Goal: Task Accomplishment & Management: Use online tool/utility

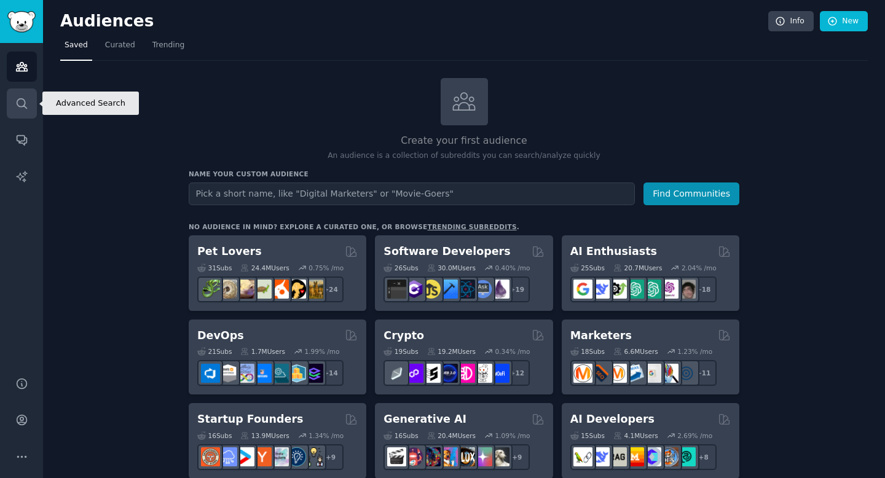
click at [23, 109] on icon "Sidebar" at bounding box center [21, 103] width 13 height 13
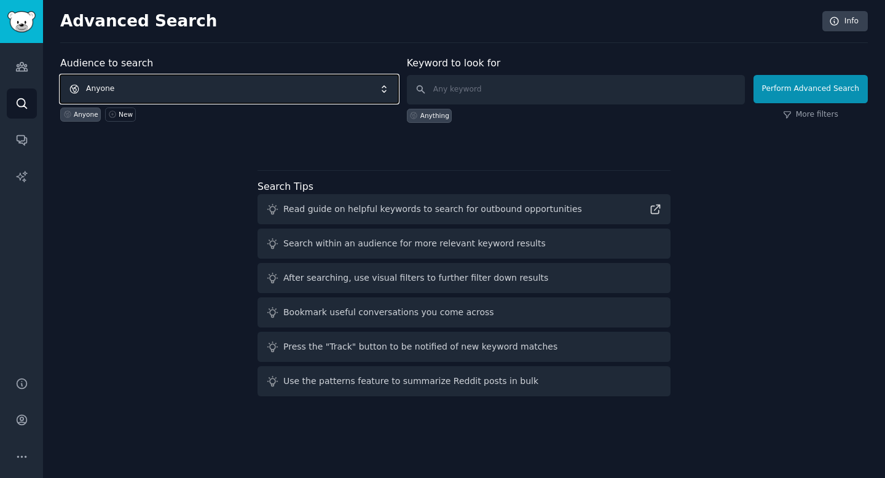
click at [267, 87] on span "Anyone" at bounding box center [229, 89] width 338 height 28
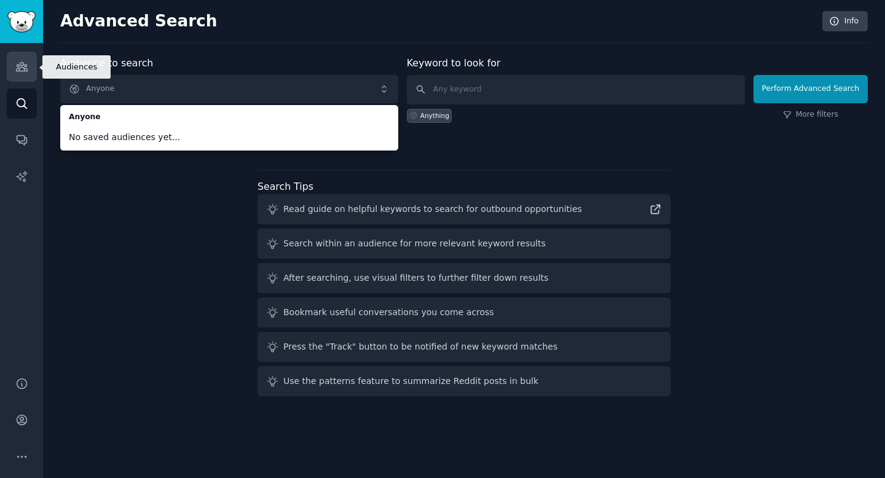
click at [20, 72] on icon "Sidebar" at bounding box center [21, 66] width 13 height 13
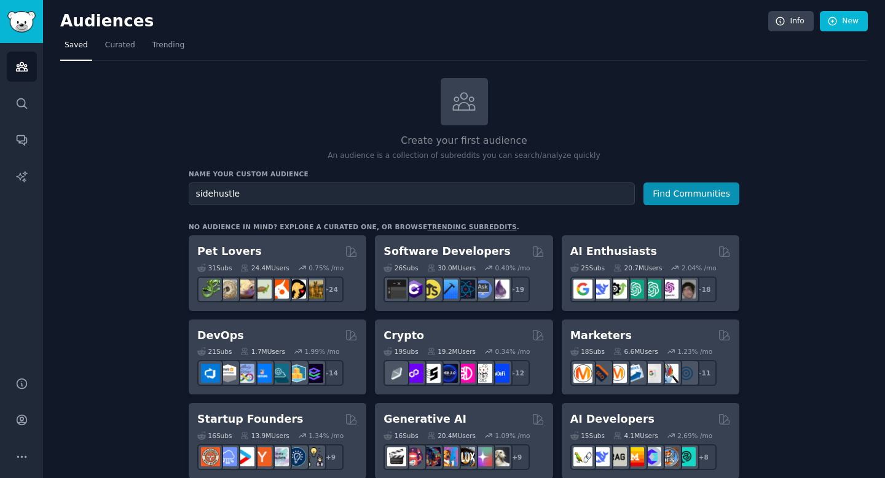
type input "sidehustle"
click at [707, 178] on div "Name your custom audience Audience Name sidehustle Find Communities" at bounding box center [464, 188] width 551 height 36
click at [680, 188] on button "Find Communities" at bounding box center [691, 194] width 96 height 23
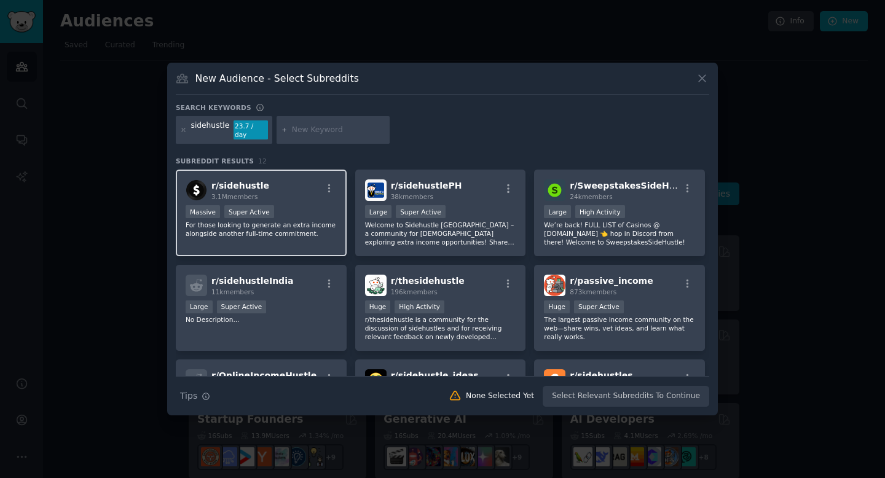
click at [251, 184] on span "r/ sidehustle" at bounding box center [240, 186] width 58 height 10
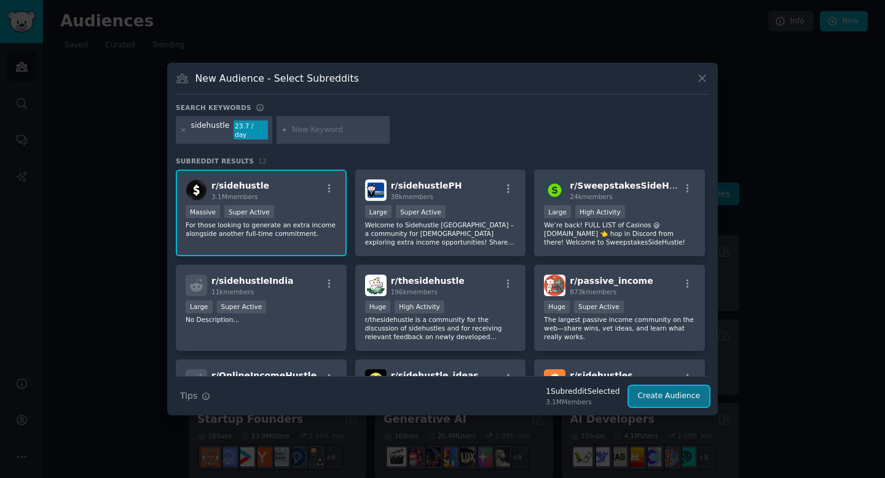
click at [677, 390] on button "Create Audience" at bounding box center [669, 396] width 81 height 21
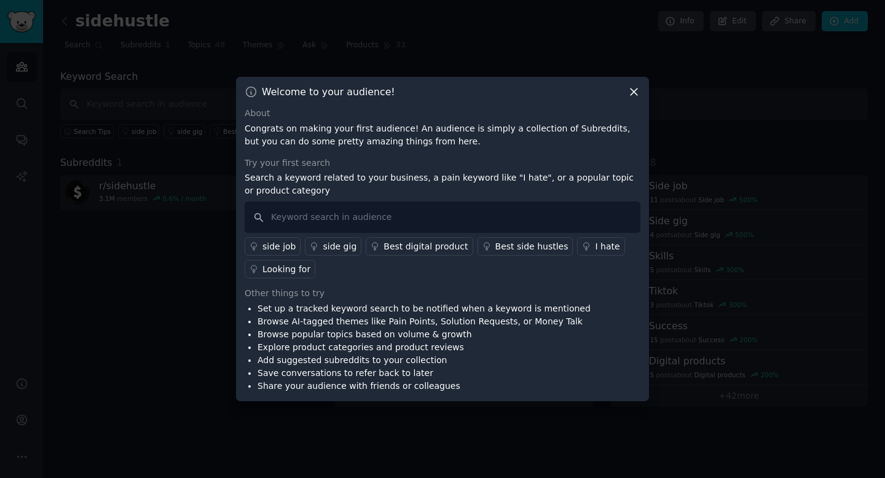
click at [629, 93] on icon at bounding box center [634, 91] width 13 height 13
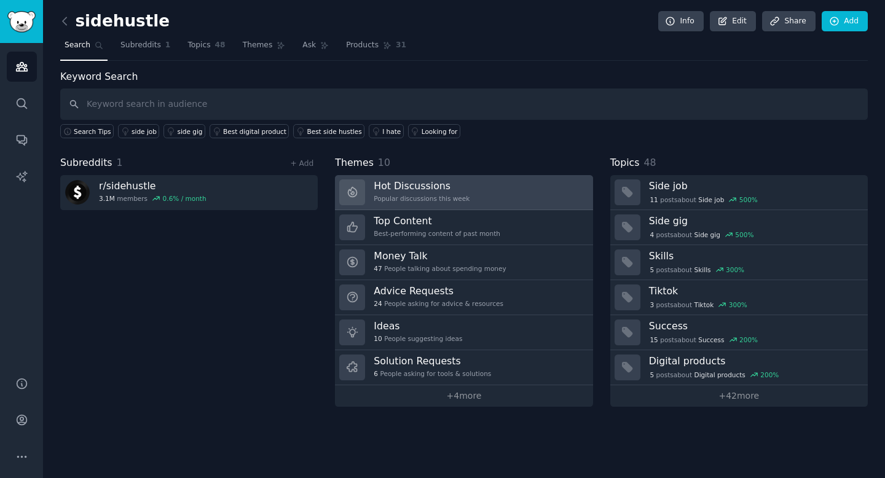
click at [481, 203] on link "Hot Discussions Popular discussions this week" at bounding box center [464, 192] width 258 height 35
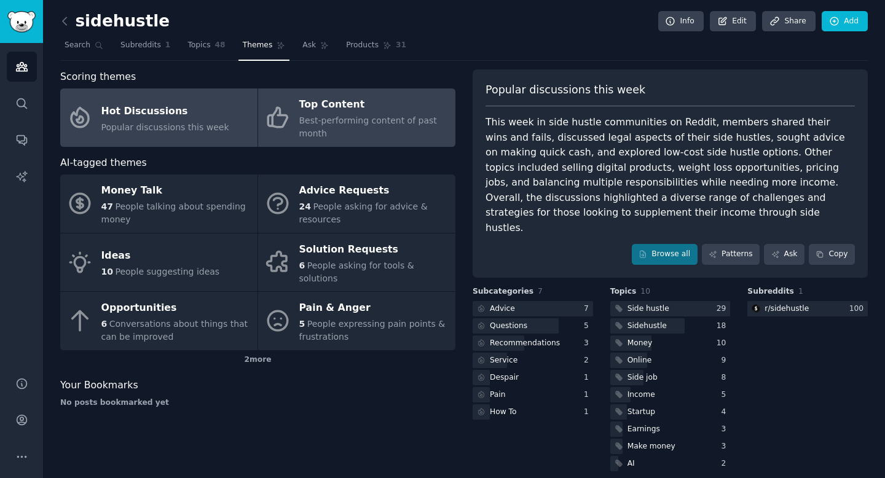
click at [328, 106] on div "Top Content" at bounding box center [374, 105] width 150 height 20
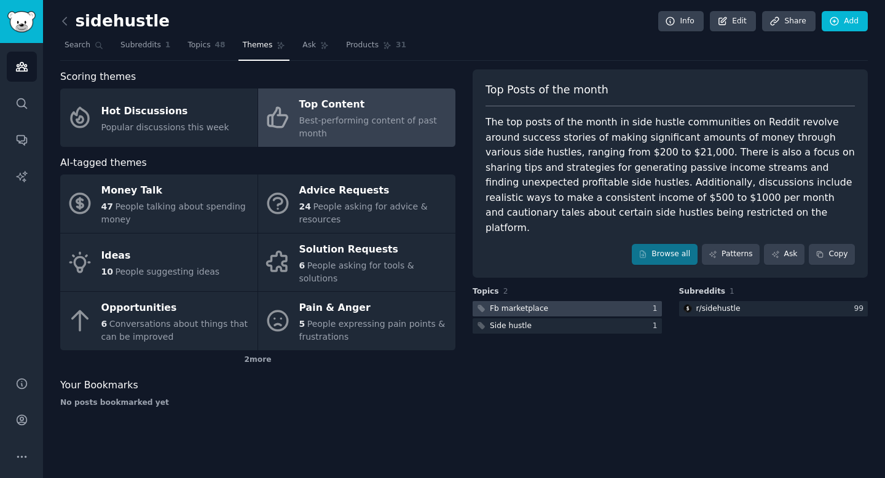
click at [542, 304] on div "Fb marketplace" at bounding box center [519, 309] width 58 height 11
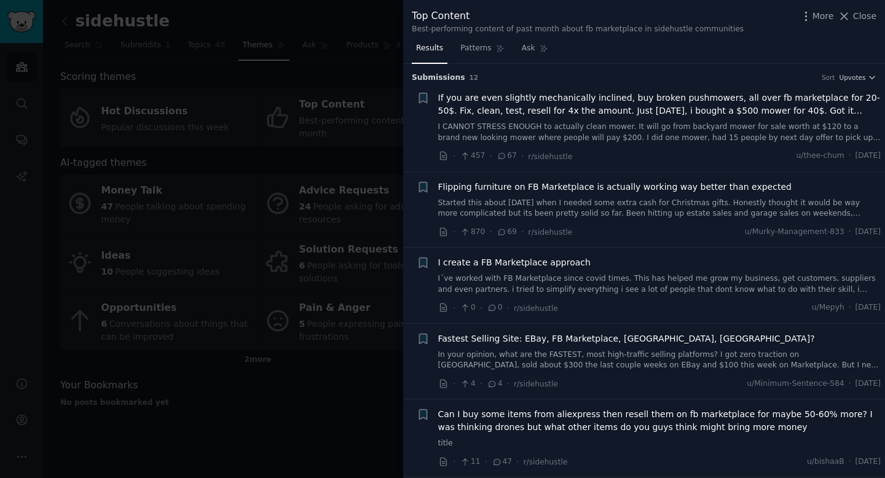
click at [640, 106] on span "If you are even slightly mechanically inclined, buy broken pushmowers, all over…" at bounding box center [659, 105] width 443 height 26
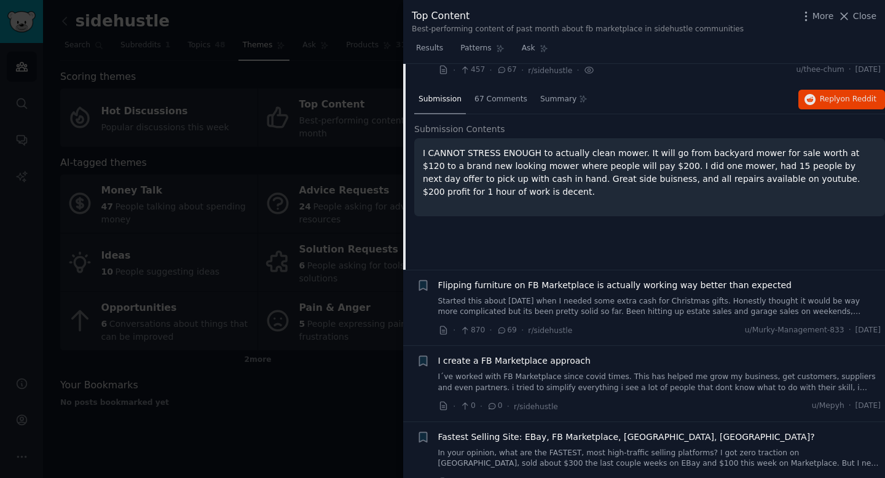
scroll to position [114, 0]
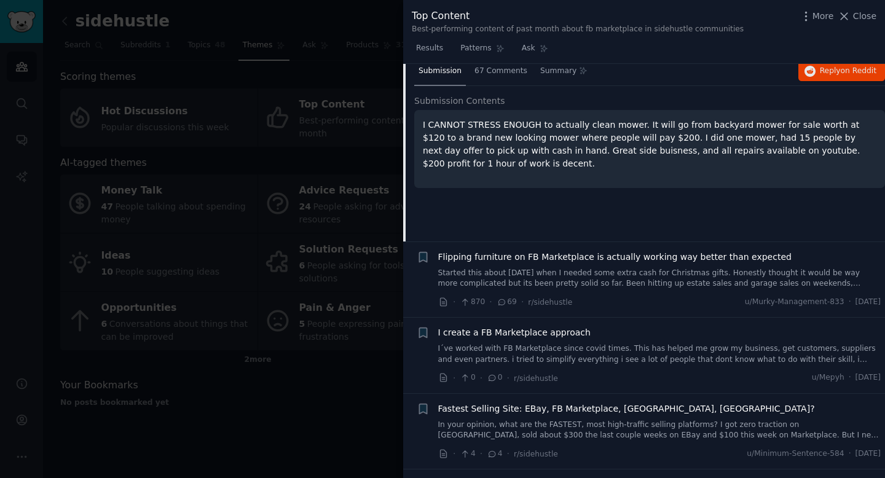
click at [594, 275] on link "Started this about [DATE] when I needed some extra cash for Christmas gifts. Ho…" at bounding box center [659, 279] width 443 height 22
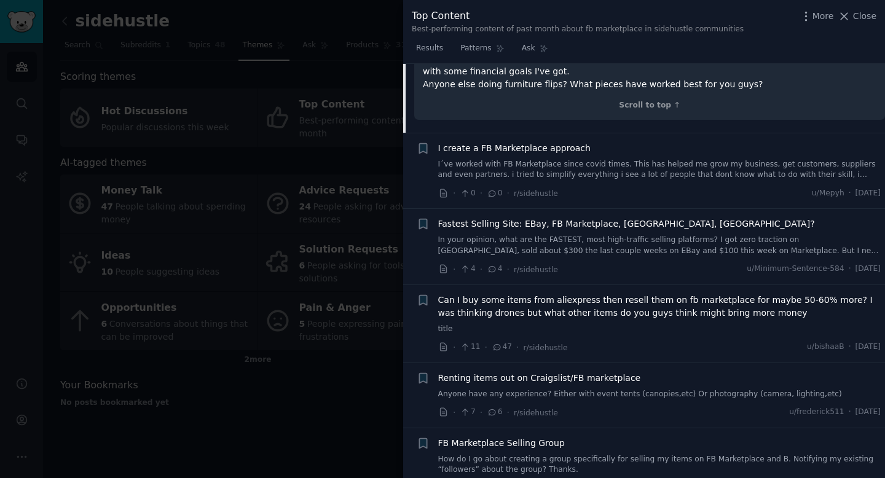
scroll to position [377, 0]
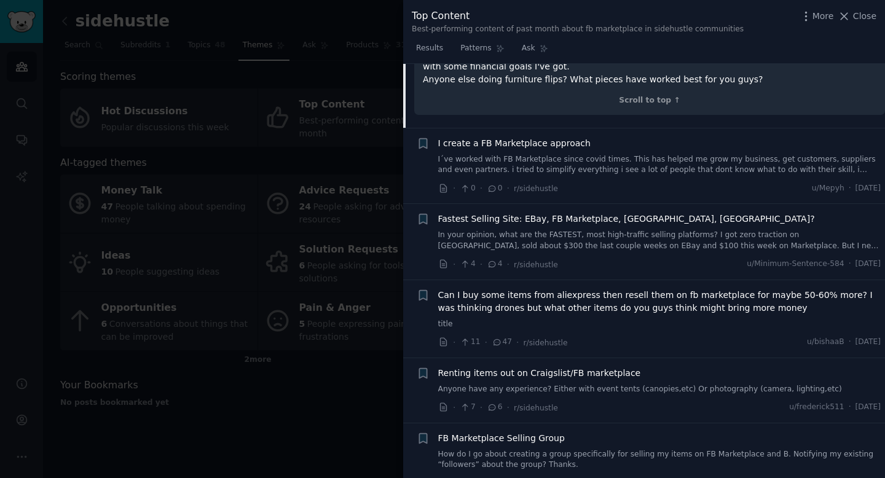
click at [303, 188] on div at bounding box center [442, 239] width 885 height 478
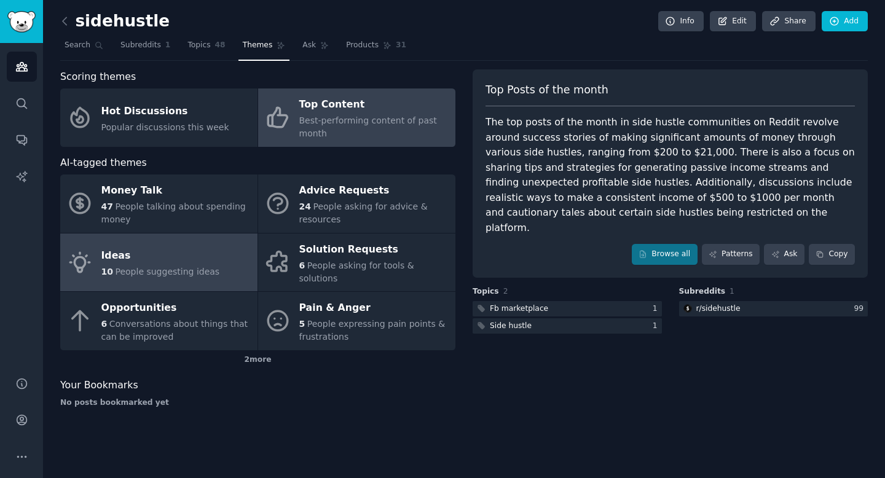
click at [237, 248] on link "Ideas 10 People suggesting ideas" at bounding box center [158, 263] width 197 height 58
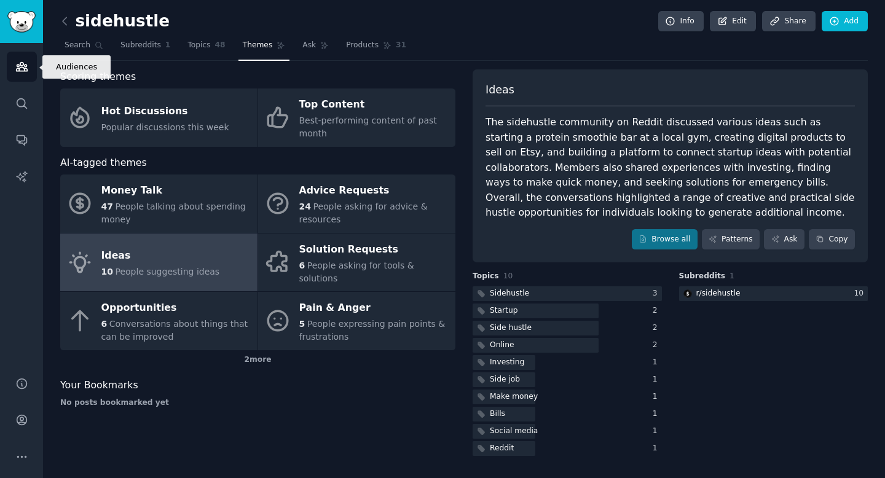
click at [17, 66] on icon "Sidebar" at bounding box center [21, 67] width 11 height 9
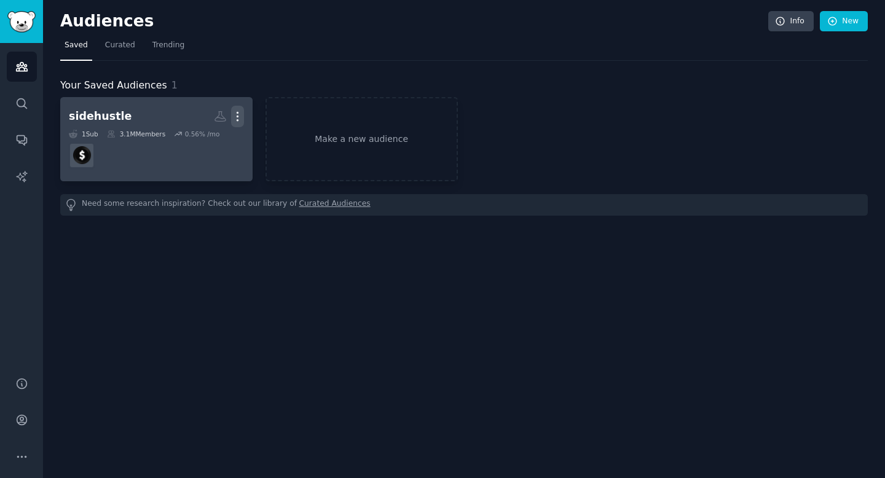
click at [239, 115] on icon "button" at bounding box center [237, 116] width 13 height 13
click at [213, 144] on p "Delete" at bounding box center [204, 142] width 28 height 13
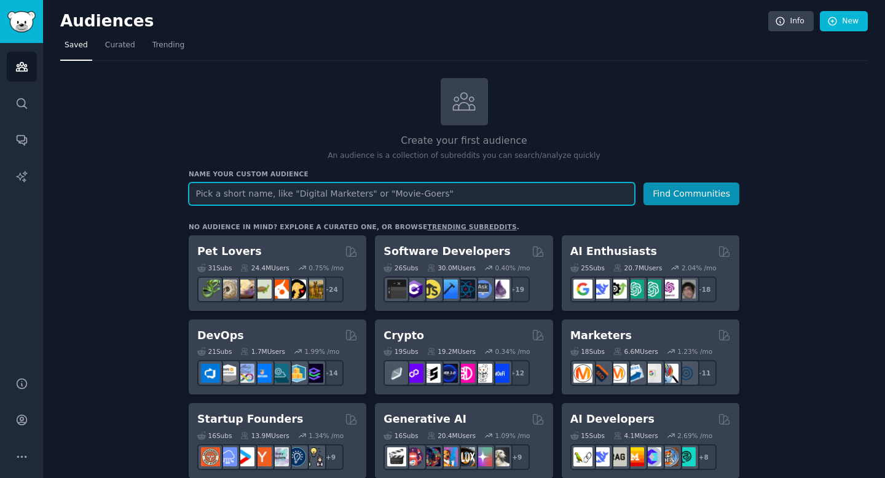
click at [257, 191] on input "text" at bounding box center [412, 194] width 446 height 23
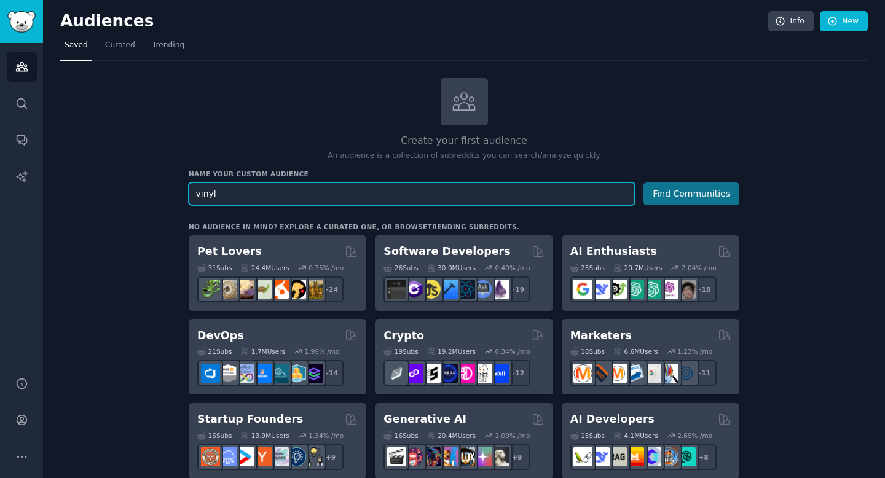
type input "vinyl"
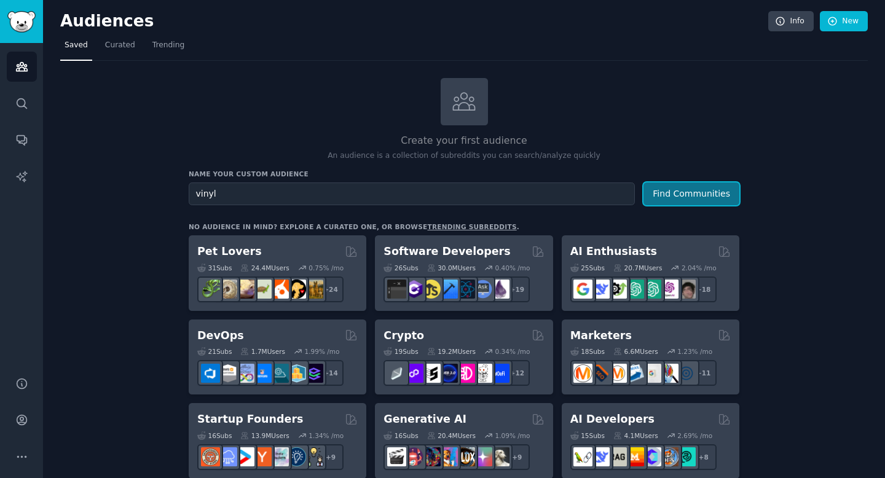
click at [672, 189] on button "Find Communities" at bounding box center [691, 194] width 96 height 23
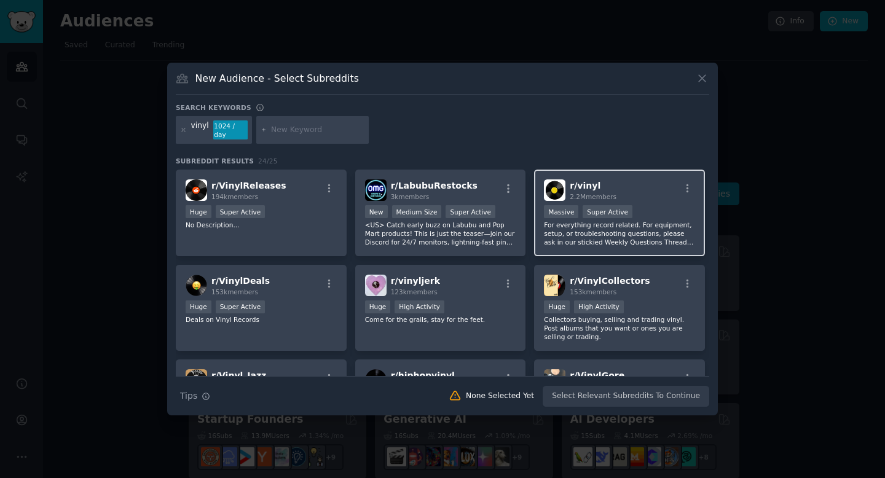
click at [589, 187] on h2 "r/ vinyl 2.2M members" at bounding box center [593, 190] width 47 height 22
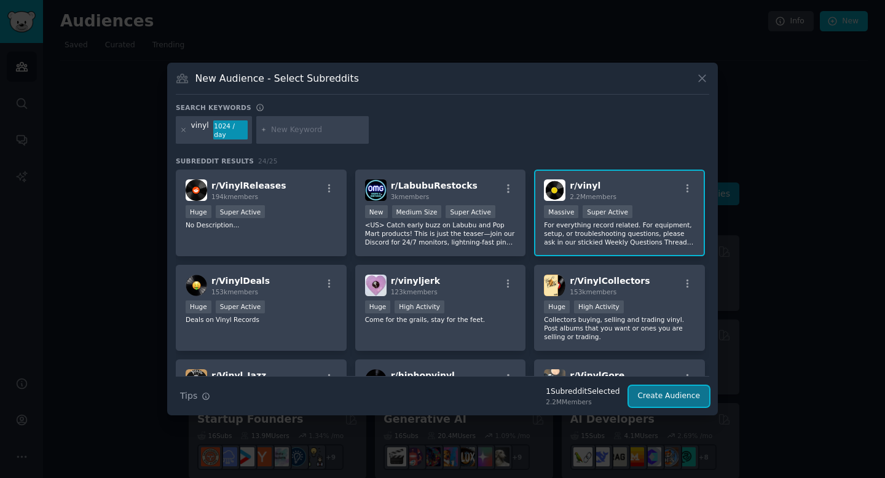
click at [654, 391] on button "Create Audience" at bounding box center [669, 396] width 81 height 21
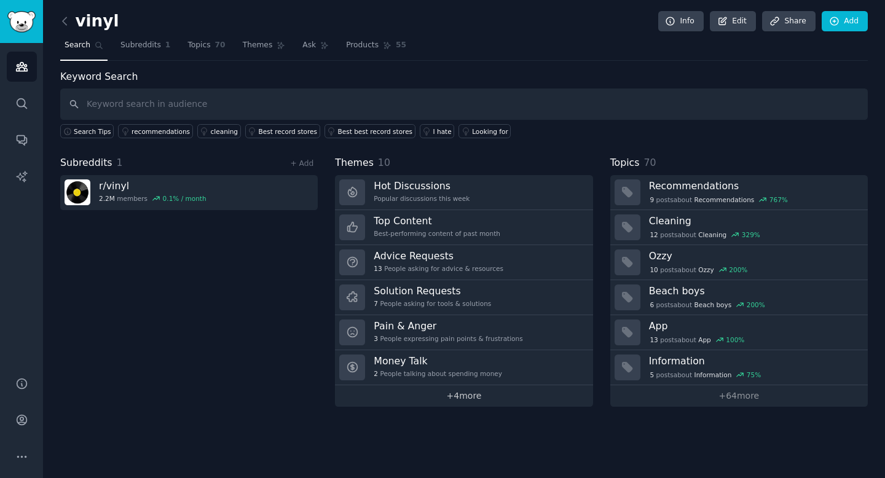
click at [457, 397] on link "+ 4 more" at bounding box center [464, 396] width 258 height 22
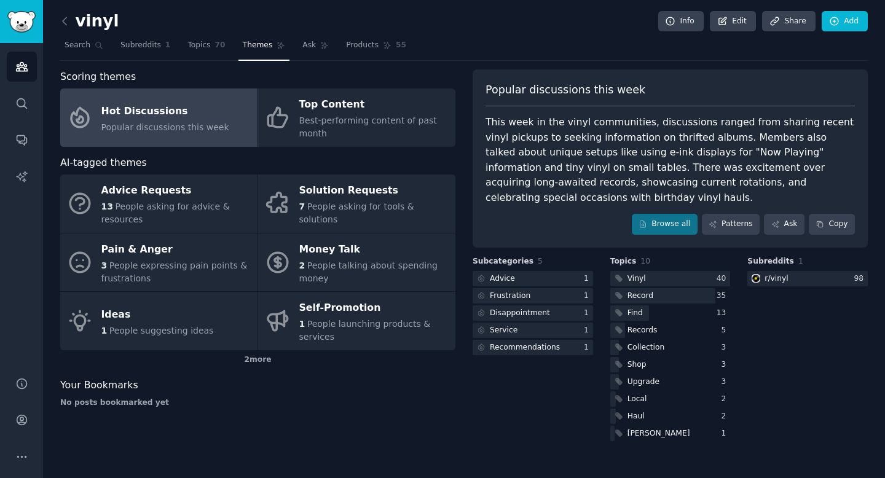
click at [458, 381] on div "Scoring themes Hot Discussions Popular discussions this week Top Content Best-p…" at bounding box center [464, 256] width 808 height 374
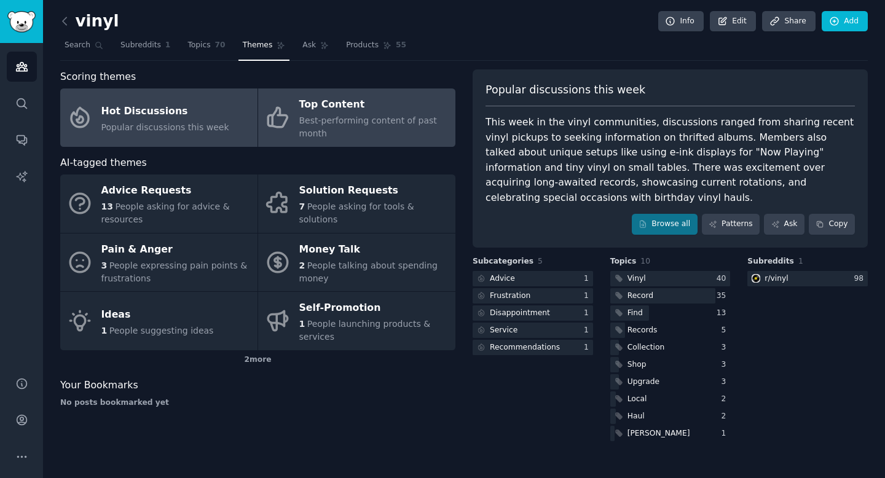
click at [338, 111] on div "Top Content" at bounding box center [374, 105] width 150 height 20
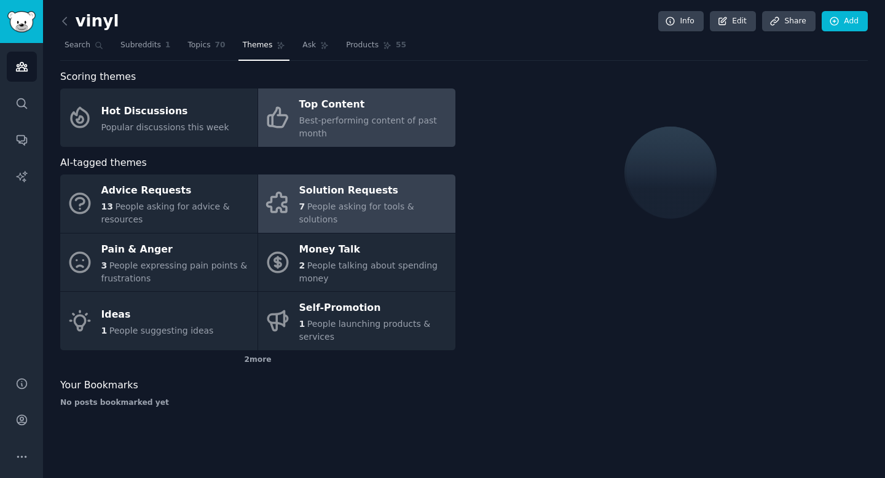
click at [339, 175] on link "Solution Requests 7 People asking for tools & solutions" at bounding box center [356, 204] width 197 height 58
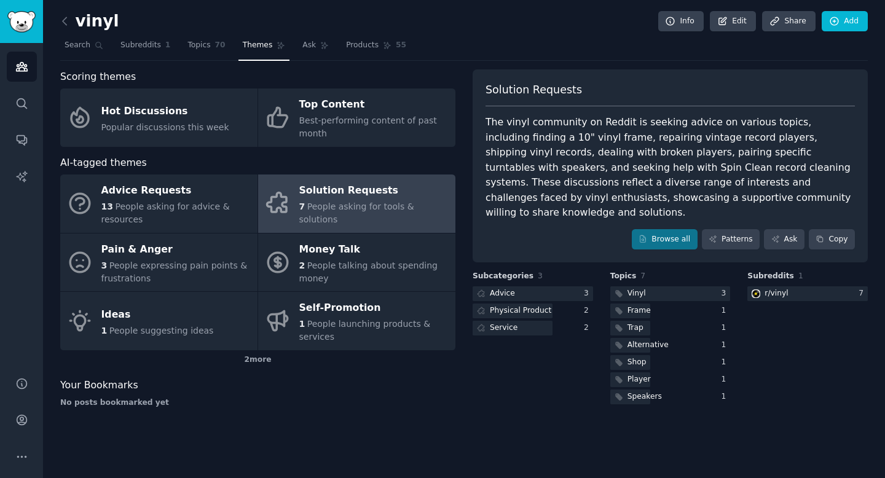
click at [557, 195] on div "The vinyl community on Reddit is seeking advice on various topics, including fi…" at bounding box center [670, 168] width 369 height 106
click at [543, 233] on div "Browse all Patterns Ask Copy" at bounding box center [670, 239] width 369 height 21
click at [524, 444] on div "vinyl Info Edit Share Add Search Subreddits 1 Topics 70 Themes Ask Products 55 …" at bounding box center [464, 239] width 842 height 478
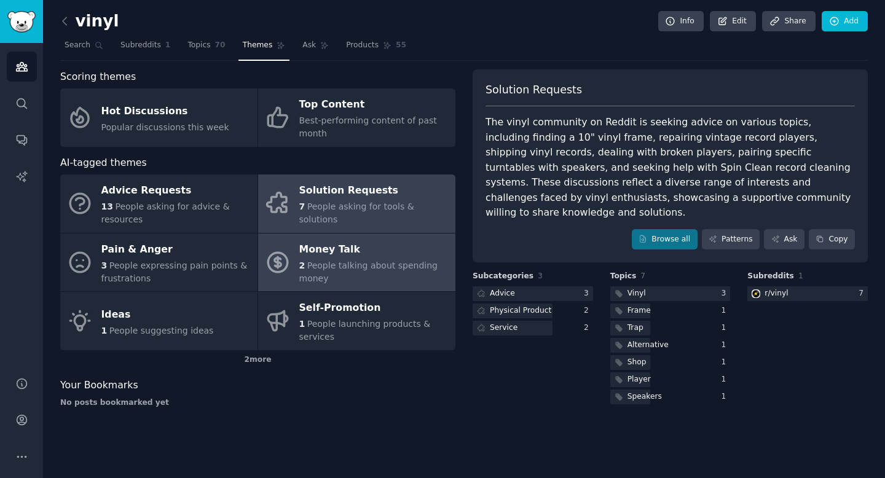
click at [321, 288] on link "Money Talk 2 People talking about spending money" at bounding box center [356, 263] width 197 height 58
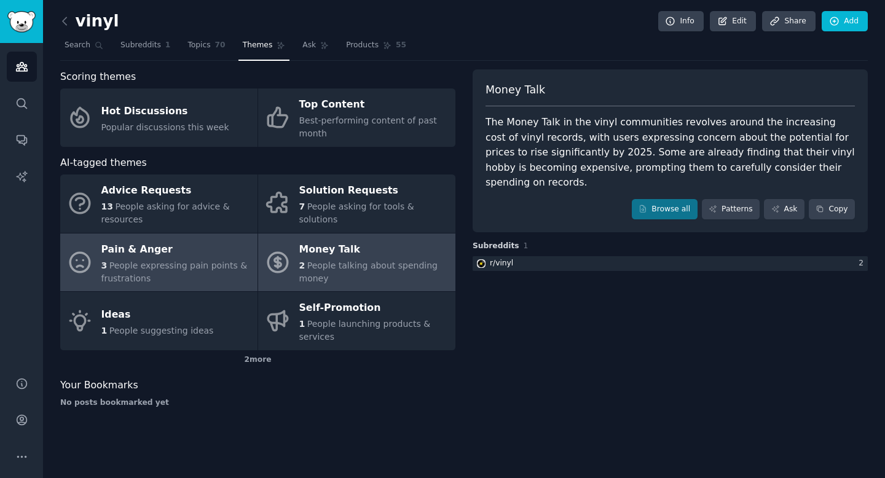
click at [135, 257] on div "Pain & Anger" at bounding box center [176, 250] width 150 height 20
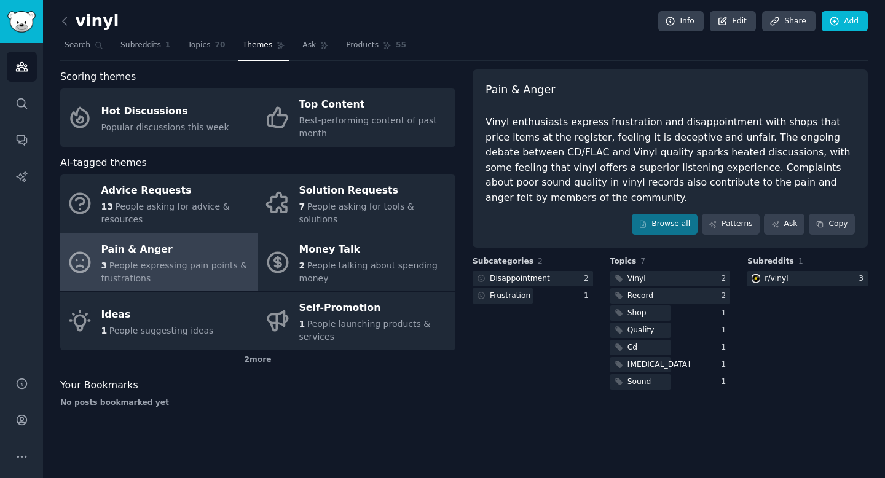
click at [439, 393] on div "Your Bookmarks No posts bookmarked yet" at bounding box center [257, 393] width 395 height 30
click at [23, 76] on link "Audiences" at bounding box center [22, 67] width 30 height 30
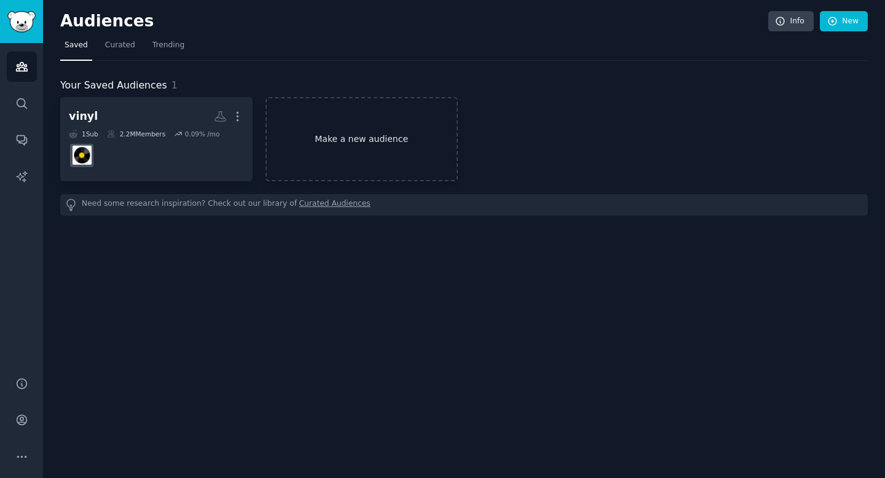
click at [314, 134] on link "Make a new audience" at bounding box center [362, 139] width 192 height 84
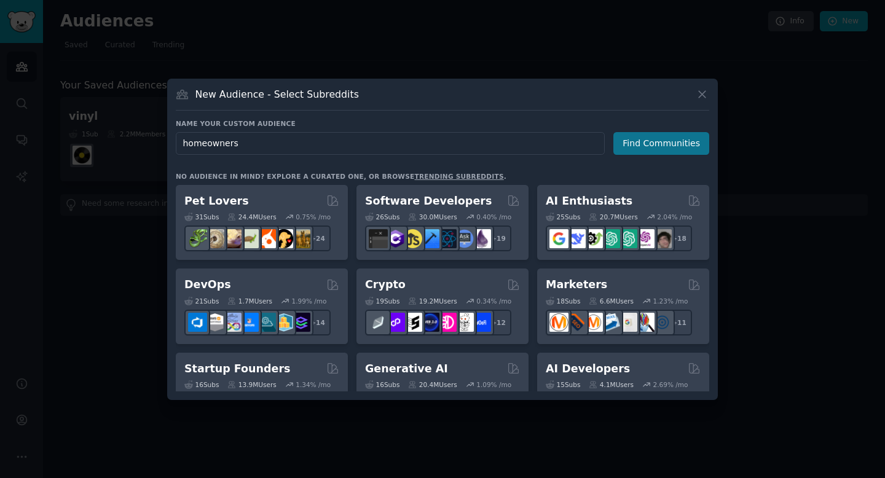
type input "homeowners"
click at [622, 138] on button "Find Communities" at bounding box center [661, 143] width 96 height 23
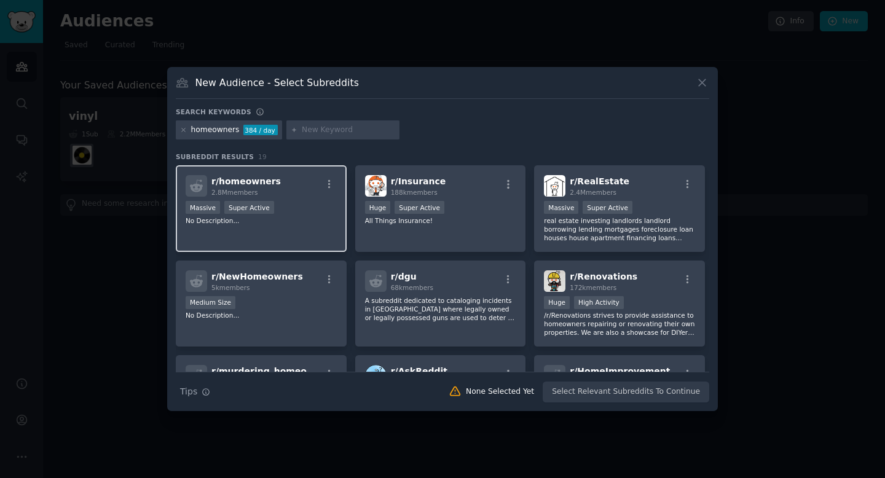
click at [262, 190] on div "2.8M members" at bounding box center [245, 192] width 69 height 9
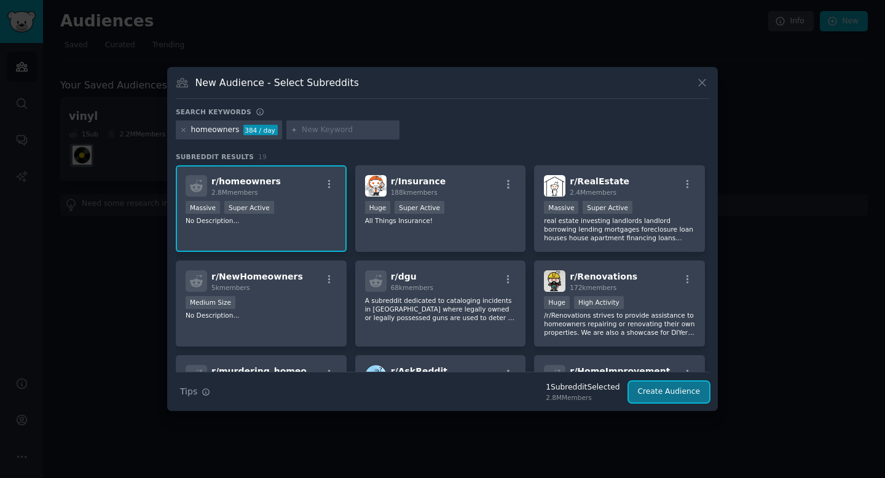
click at [659, 394] on button "Create Audience" at bounding box center [669, 392] width 81 height 21
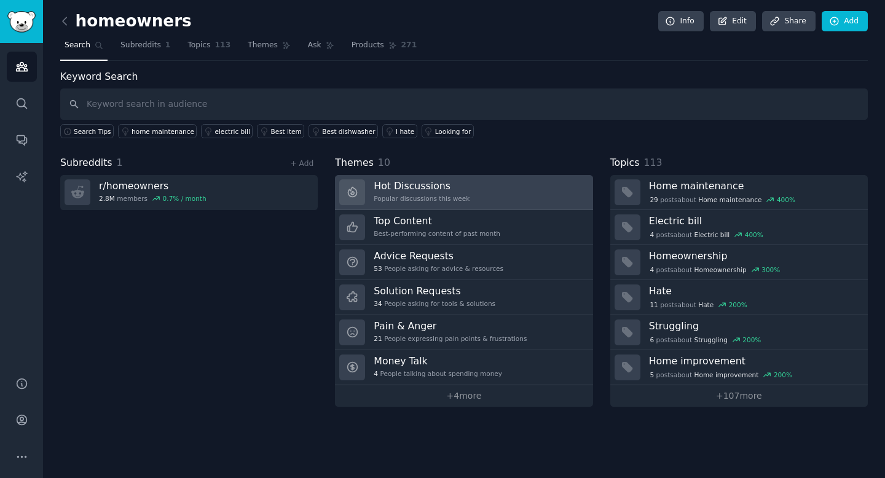
click at [490, 191] on link "Hot Discussions Popular discussions this week" at bounding box center [464, 192] width 258 height 35
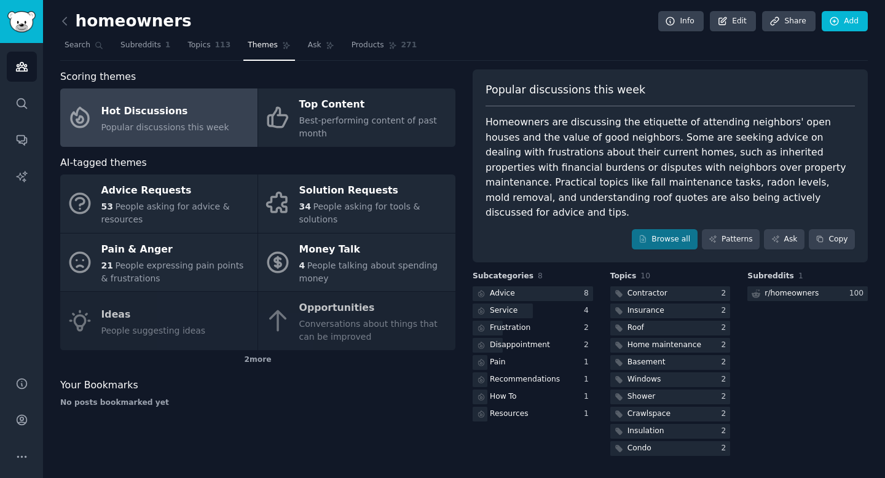
click at [628, 168] on div "Homeowners are discussing the etiquette of attending neighbors' open houses and…" at bounding box center [670, 168] width 369 height 106
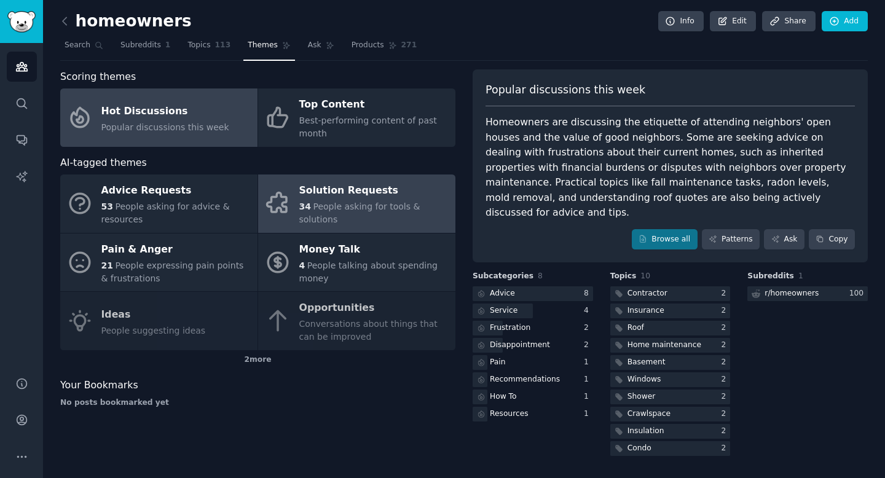
click at [350, 189] on div "Solution Requests" at bounding box center [374, 191] width 150 height 20
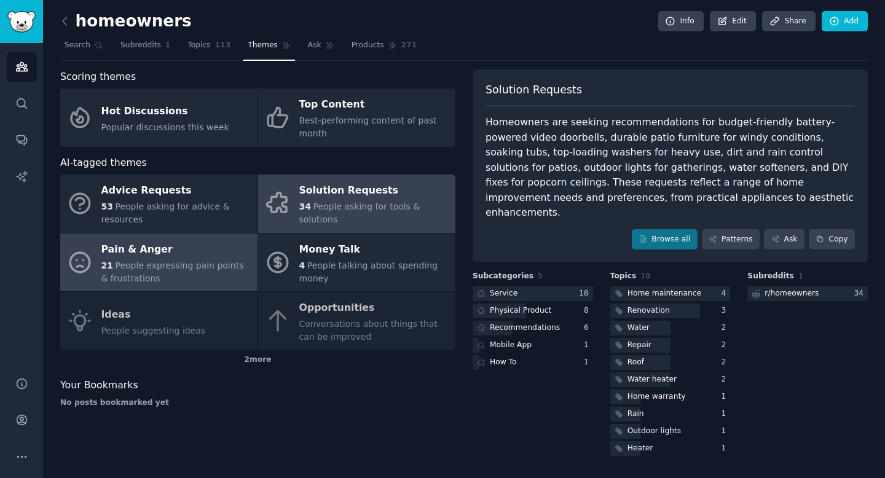
click at [214, 267] on span "People expressing pain points & frustrations" at bounding box center [172, 272] width 143 height 23
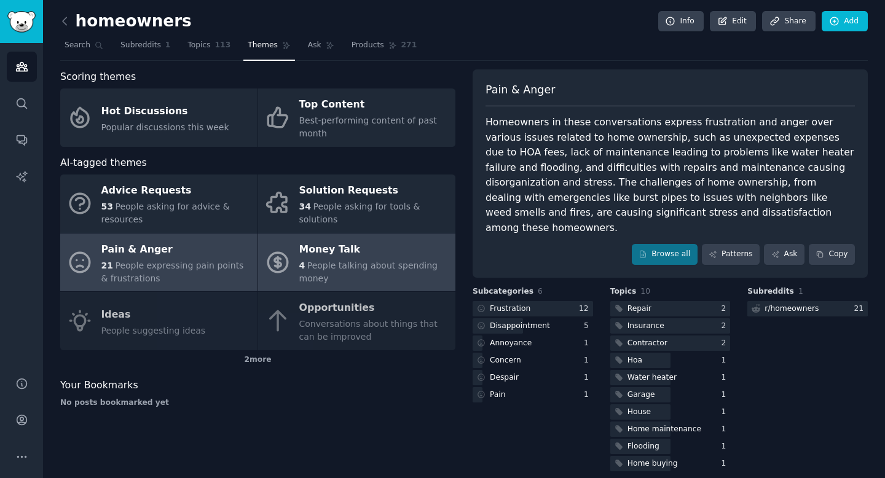
click at [371, 241] on div "Money Talk" at bounding box center [374, 250] width 150 height 20
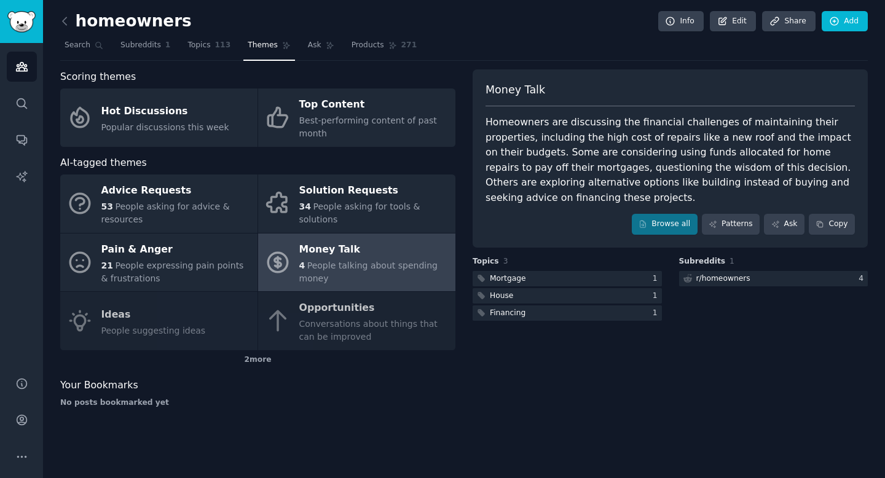
click at [309, 309] on div "Advice Requests 53 People asking for advice & resources Solution Requests 34 Pe…" at bounding box center [257, 263] width 395 height 176
click at [343, 335] on div "Advice Requests 53 People asking for advice & resources Solution Requests 34 Pe…" at bounding box center [257, 263] width 395 height 176
